Goal: Transaction & Acquisition: Subscribe to service/newsletter

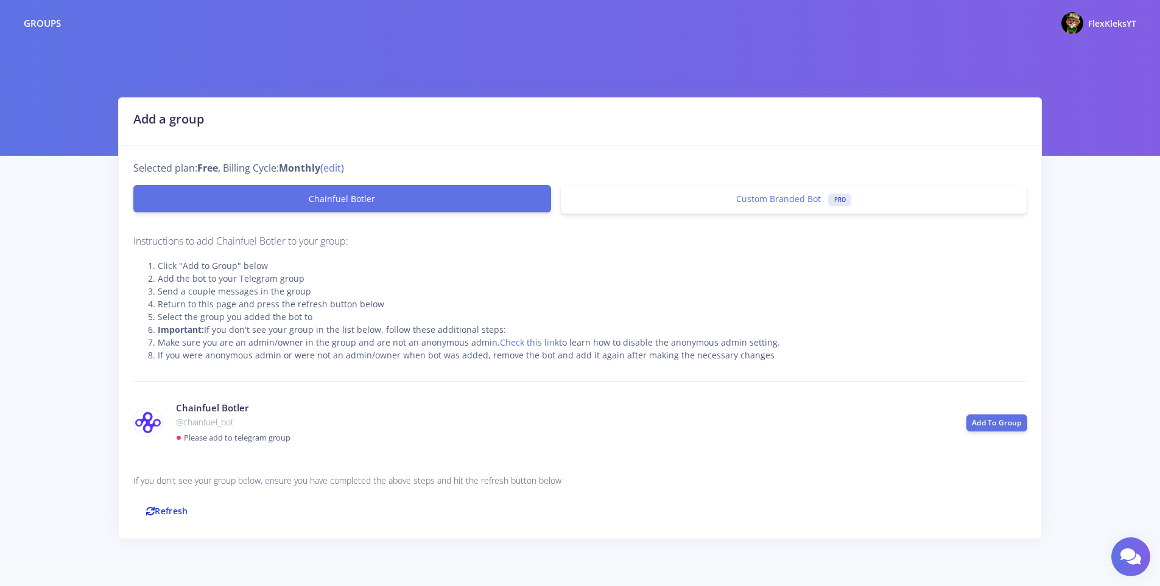
click at [173, 505] on link "Refresh" at bounding box center [167, 511] width 68 height 26
click at [171, 518] on link "Refresh" at bounding box center [167, 511] width 68 height 26
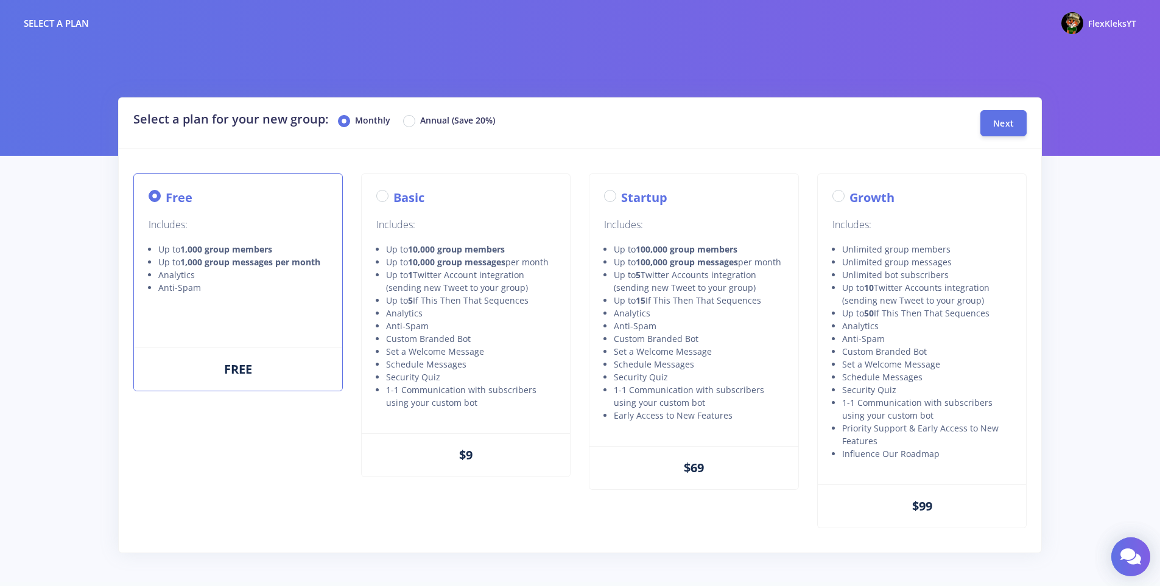
click at [1137, 551] on icon at bounding box center [1130, 557] width 21 height 18
